Goal: Communication & Community: Answer question/provide support

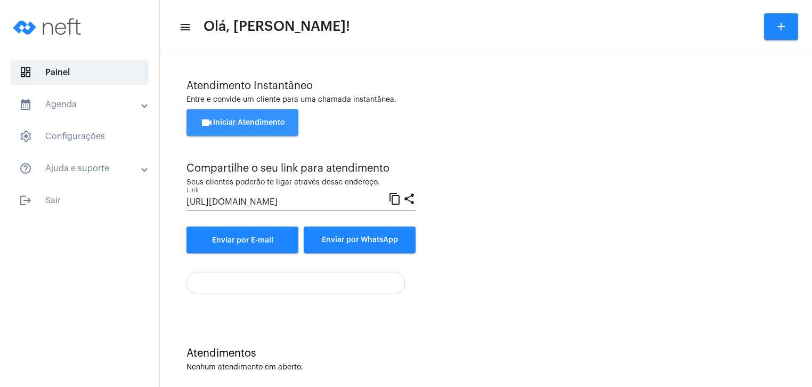
drag, startPoint x: 249, startPoint y: 109, endPoint x: 256, endPoint y: 119, distance: 11.5
click at [256, 119] on button "videocam Iniciar Atendimento" at bounding box center [243, 122] width 112 height 27
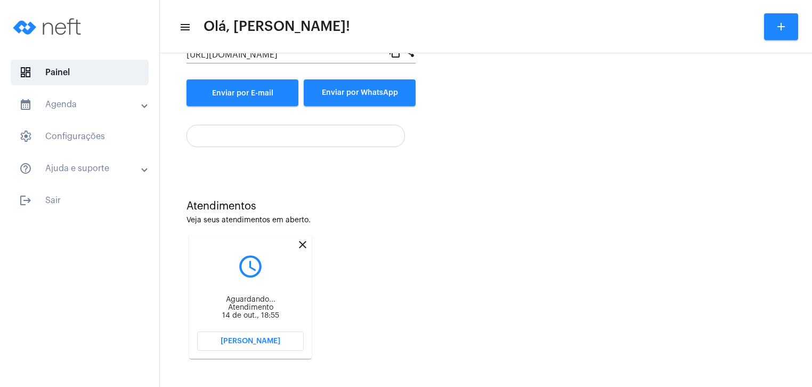
scroll to position [149, 0]
click at [301, 244] on mat-icon "close" at bounding box center [302, 243] width 13 height 13
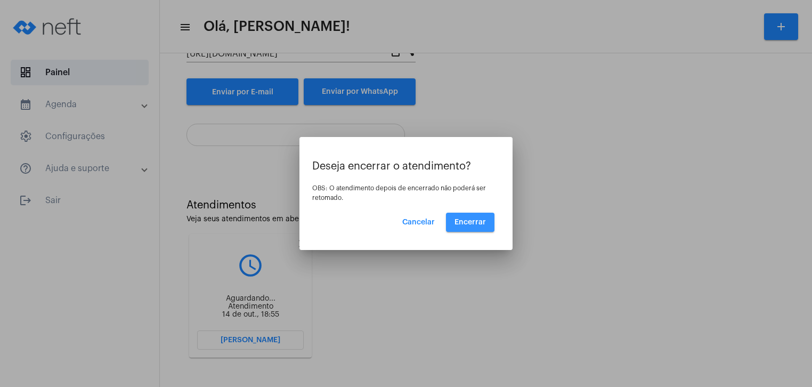
click at [467, 226] on button "Encerrar" at bounding box center [470, 222] width 49 height 19
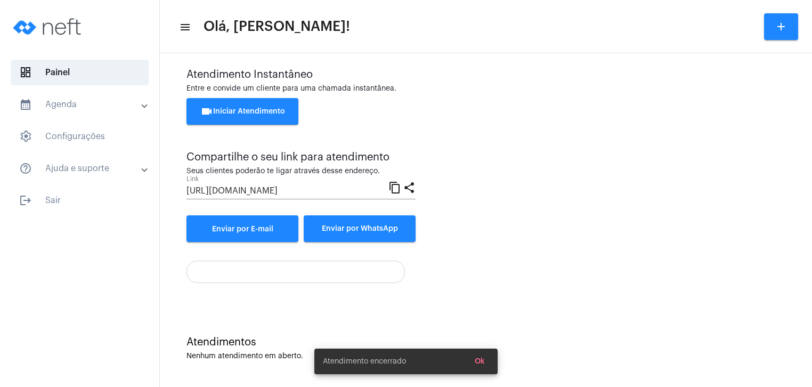
scroll to position [11, 0]
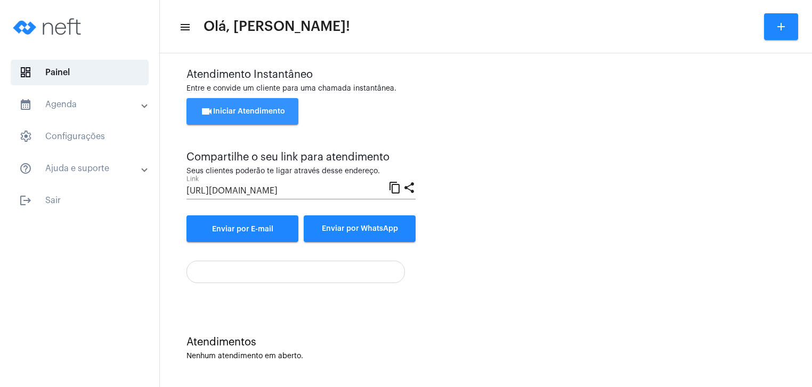
click at [273, 110] on span "videocam Iniciar Atendimento" at bounding box center [242, 111] width 85 height 7
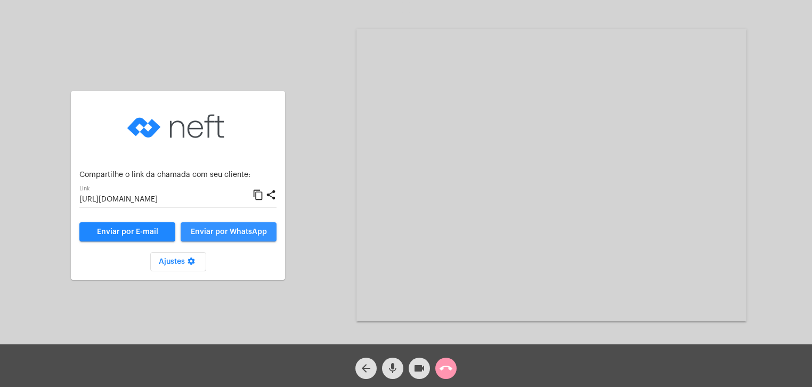
click at [222, 235] on button "Enviar por WhatsApp" at bounding box center [229, 231] width 96 height 19
